Goal: Task Accomplishment & Management: Use online tool/utility

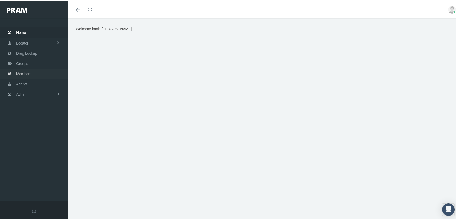
click at [16, 70] on span "Members" at bounding box center [23, 73] width 15 height 10
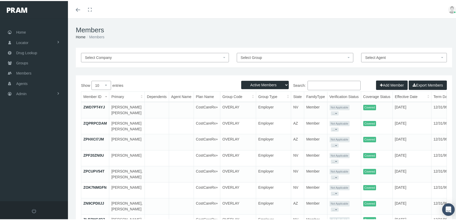
click at [262, 85] on select "Active Members Terminated Members Active & Terminated" at bounding box center [265, 84] width 48 height 8
select select "3"
click at [241, 80] on select "Active Members Terminated Members Active & Terminated" at bounding box center [265, 84] width 48 height 8
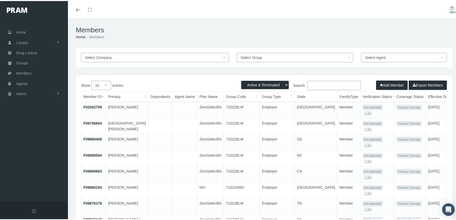
click at [325, 85] on input "Search:" at bounding box center [333, 84] width 53 height 9
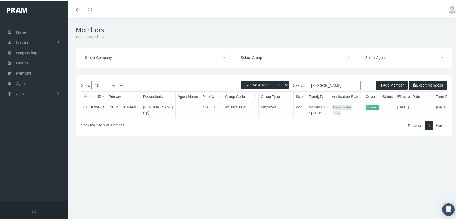
type input "bess, wendy"
click at [100, 105] on link "675DCB49C" at bounding box center [93, 106] width 21 height 4
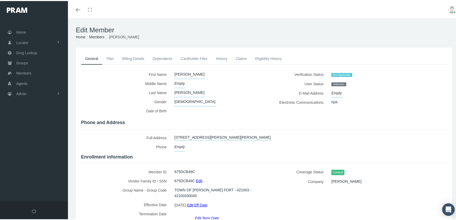
click at [243, 57] on link "Claims" at bounding box center [241, 57] width 20 height 11
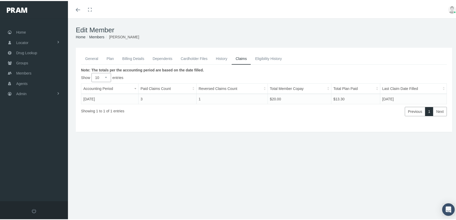
click at [98, 35] on link "Members" at bounding box center [96, 36] width 15 height 4
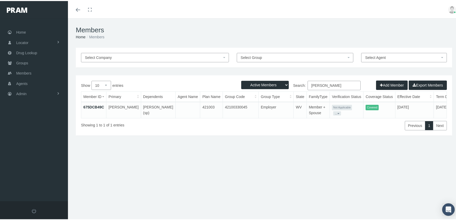
drag, startPoint x: 336, startPoint y: 83, endPoint x: 309, endPoint y: 83, distance: 26.9
click at [309, 83] on input "[PERSON_NAME]" at bounding box center [333, 84] width 53 height 9
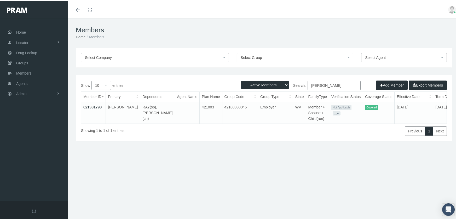
type input "cummings, leslie"
click at [89, 106] on link "021381798" at bounding box center [92, 106] width 18 height 4
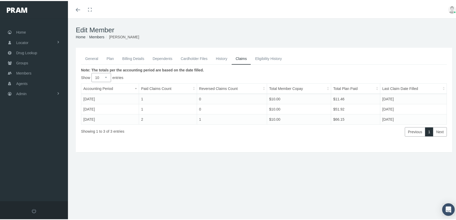
click at [92, 34] on link "Members" at bounding box center [96, 36] width 15 height 4
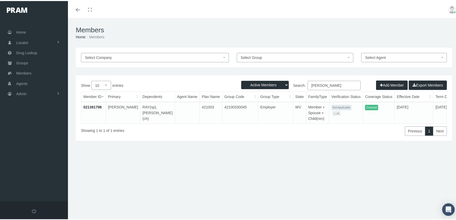
click at [145, 96] on th "Dependents" at bounding box center [157, 96] width 34 height 10
click at [93, 107] on link "021381798" at bounding box center [92, 106] width 18 height 4
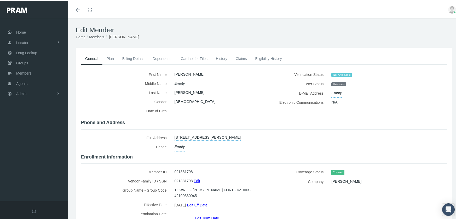
click at [156, 58] on link "Dependents" at bounding box center [162, 57] width 28 height 11
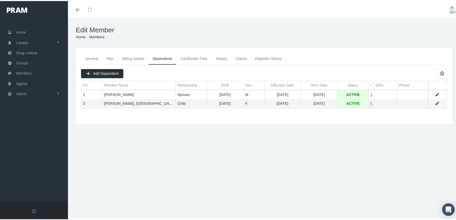
click at [101, 35] on link "Members" at bounding box center [96, 36] width 15 height 4
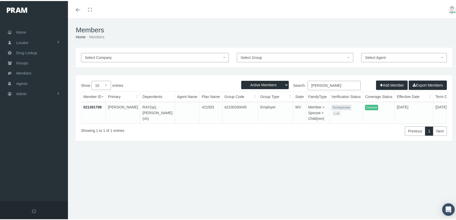
click at [267, 84] on select "Active Members Terminated Members Active & Terminated" at bounding box center [265, 84] width 48 height 8
select select "3"
click at [241, 80] on select "Active Members Terminated Members Active & Terminated" at bounding box center [265, 84] width 48 height 8
drag, startPoint x: 343, startPoint y: 83, endPoint x: 242, endPoint y: 91, distance: 101.4
click at [242, 91] on div "Show 10 25 50 100 entries Search: cummings, leslie Member ID Primary Dependents…" at bounding box center [264, 107] width 366 height 55
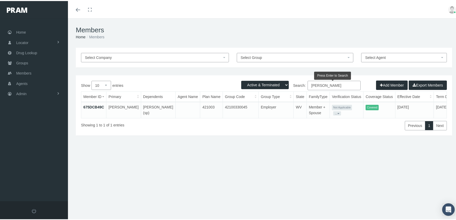
type input "bess, wendy"
click at [96, 107] on link "675DCB49C" at bounding box center [93, 106] width 21 height 4
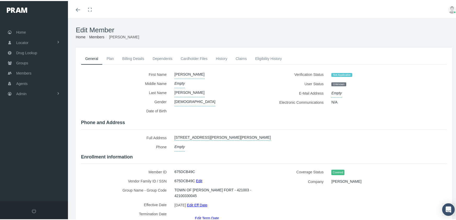
click at [163, 59] on link "Dependents" at bounding box center [162, 57] width 28 height 11
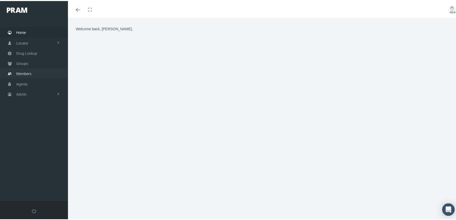
click at [25, 72] on span "Members" at bounding box center [23, 73] width 15 height 10
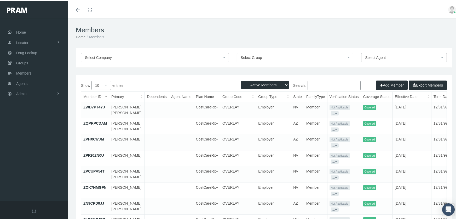
click at [326, 84] on input "Search:" at bounding box center [333, 84] width 53 height 9
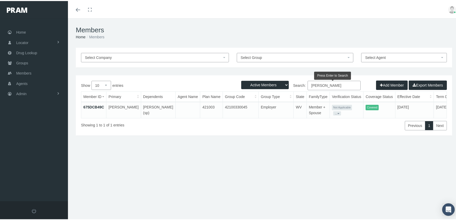
type input "bess, wendy"
click at [89, 104] on link "675DCB49C" at bounding box center [93, 106] width 21 height 4
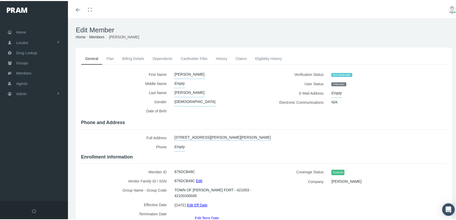
click at [242, 55] on link "Claims" at bounding box center [241, 57] width 20 height 11
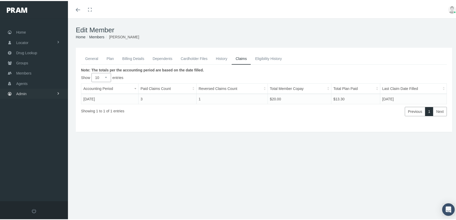
click at [20, 91] on span "Admin" at bounding box center [21, 93] width 10 height 10
click at [32, 120] on span "Claims" at bounding box center [26, 123] width 11 height 9
click at [30, 167] on span "All Claims" at bounding box center [28, 171] width 16 height 9
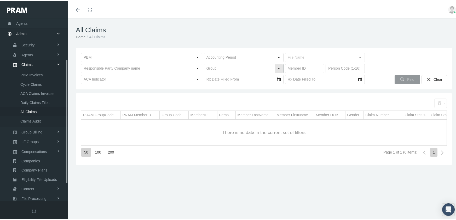
scroll to position [86, 0]
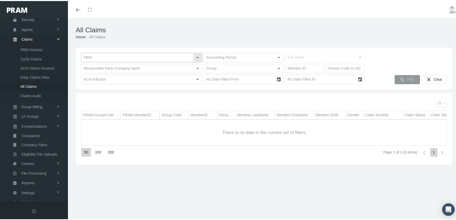
click at [118, 54] on input "text" at bounding box center [137, 56] width 112 height 9
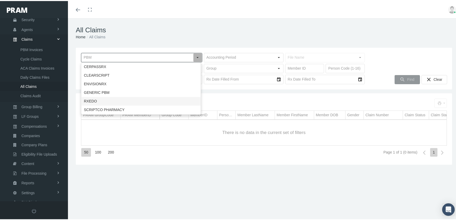
click at [93, 101] on div "RXEDO" at bounding box center [140, 100] width 119 height 9
type input "RXEDO"
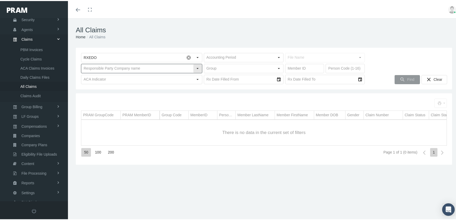
click at [137, 63] on input "text" at bounding box center [137, 67] width 112 height 9
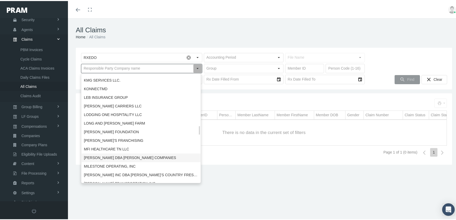
scroll to position [705, 0]
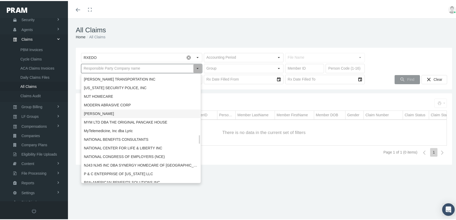
click at [109, 109] on div "[PERSON_NAME]" at bounding box center [140, 113] width 119 height 9
type input "[PERSON_NAME]"
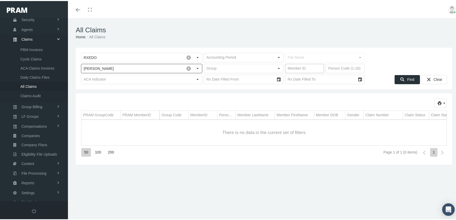
click at [291, 66] on input "text" at bounding box center [304, 67] width 39 height 9
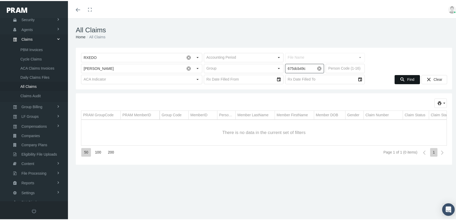
click at [401, 77] on icon "Find" at bounding box center [402, 78] width 5 height 5
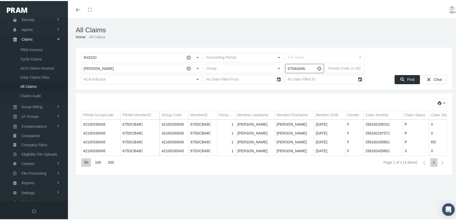
drag, startPoint x: 309, startPoint y: 68, endPoint x: 251, endPoint y: 68, distance: 57.2
click at [251, 68] on div "[PERSON_NAME] Pull down to refresh... Release to refresh... Refreshing... [PERS…" at bounding box center [264, 67] width 366 height 9
click at [400, 76] on icon "Find" at bounding box center [402, 78] width 5 height 5
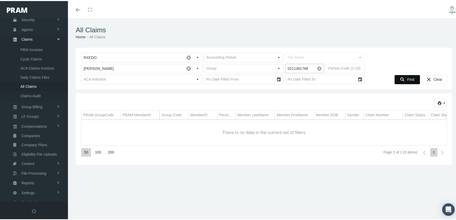
click at [292, 67] on input "0211381798" at bounding box center [300, 67] width 30 height 9
type input "021381798"
click at [407, 77] on span "Find" at bounding box center [410, 79] width 7 height 4
